Goal: Use online tool/utility

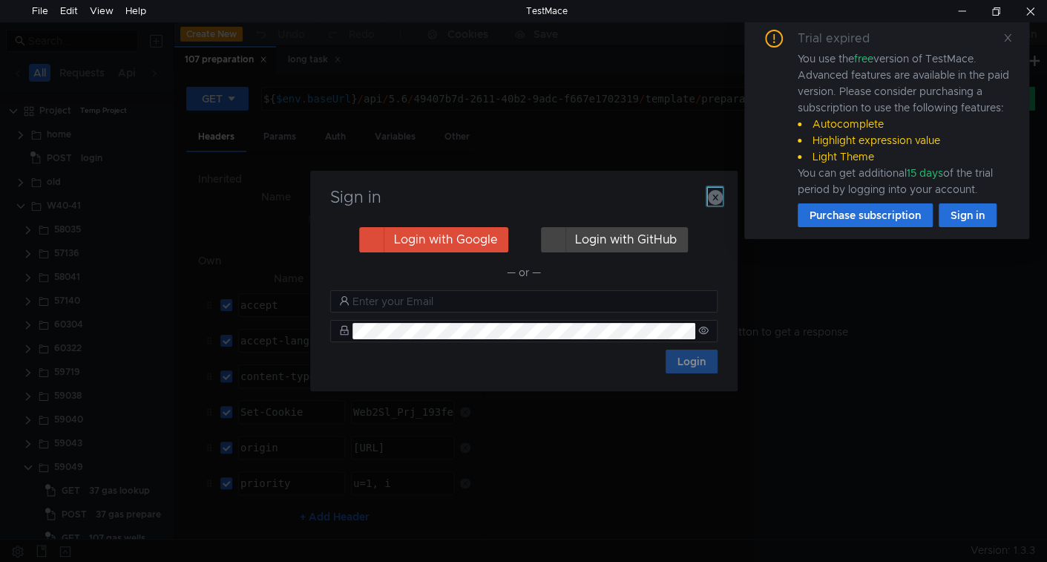
click at [720, 196] on icon "button" at bounding box center [715, 197] width 15 height 15
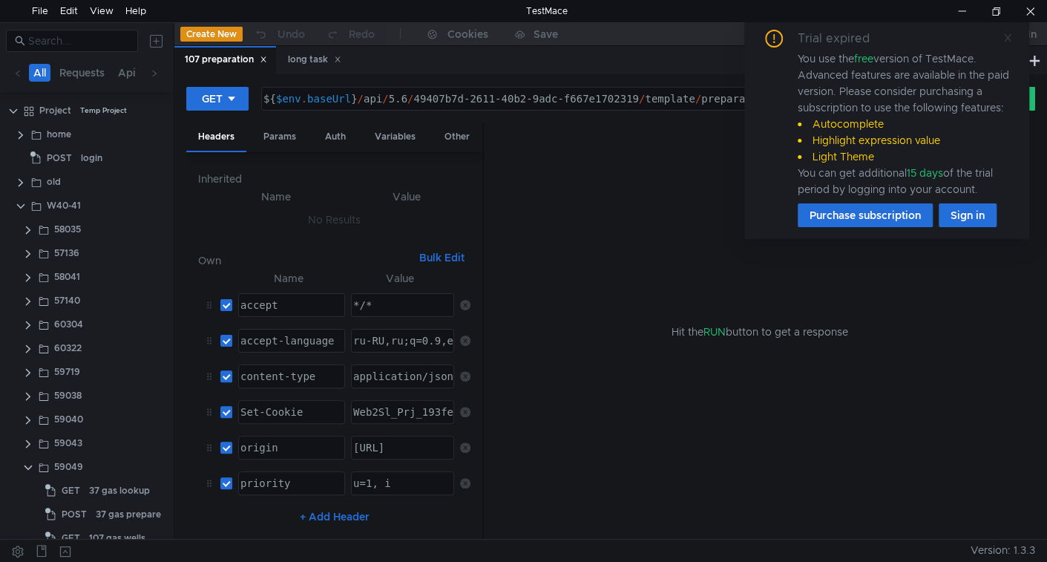
click at [1010, 36] on icon at bounding box center [1008, 38] width 10 height 10
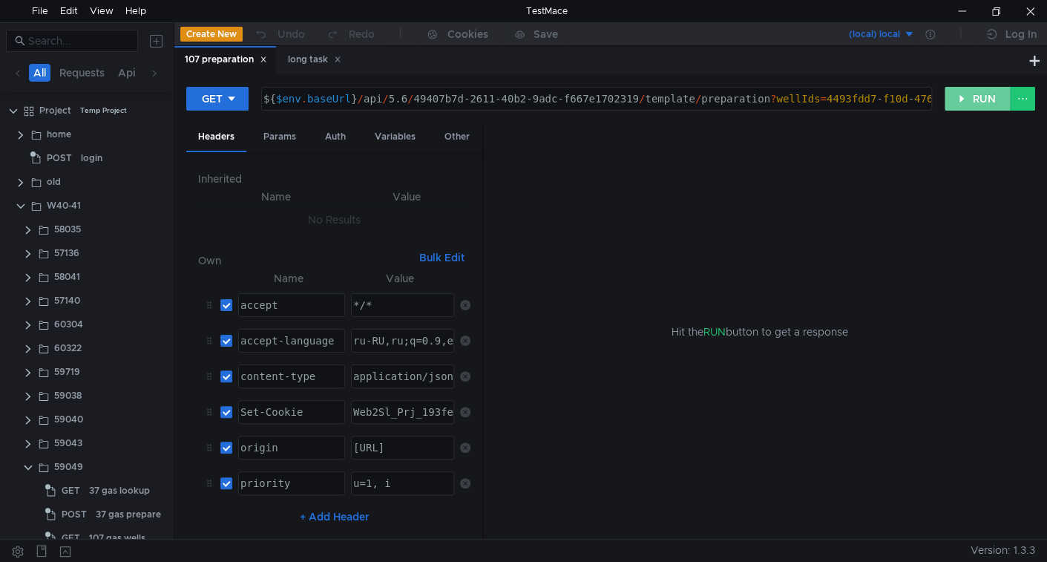
drag, startPoint x: 959, startPoint y: 105, endPoint x: 833, endPoint y: 153, distance: 134.8
click at [959, 106] on button "RUN" at bounding box center [978, 99] width 66 height 24
drag, startPoint x: 962, startPoint y: 101, endPoint x: 951, endPoint y: 121, distance: 22.9
click at [962, 102] on button "RUN" at bounding box center [978, 99] width 66 height 24
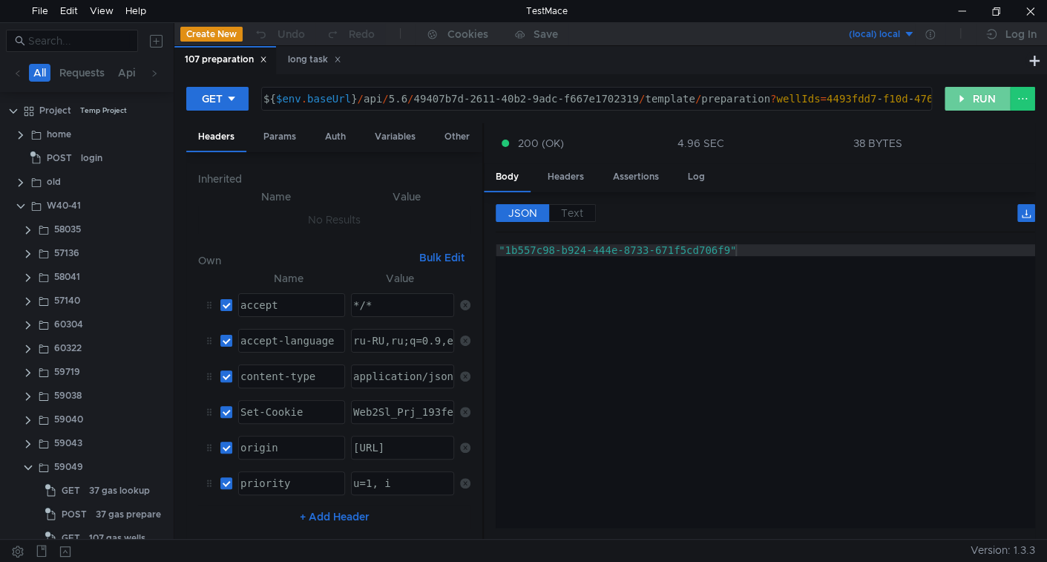
click at [984, 99] on button "RUN" at bounding box center [978, 99] width 66 height 24
click at [963, 99] on button "RUN" at bounding box center [978, 99] width 66 height 24
